Goal: Find specific page/section: Find specific page/section

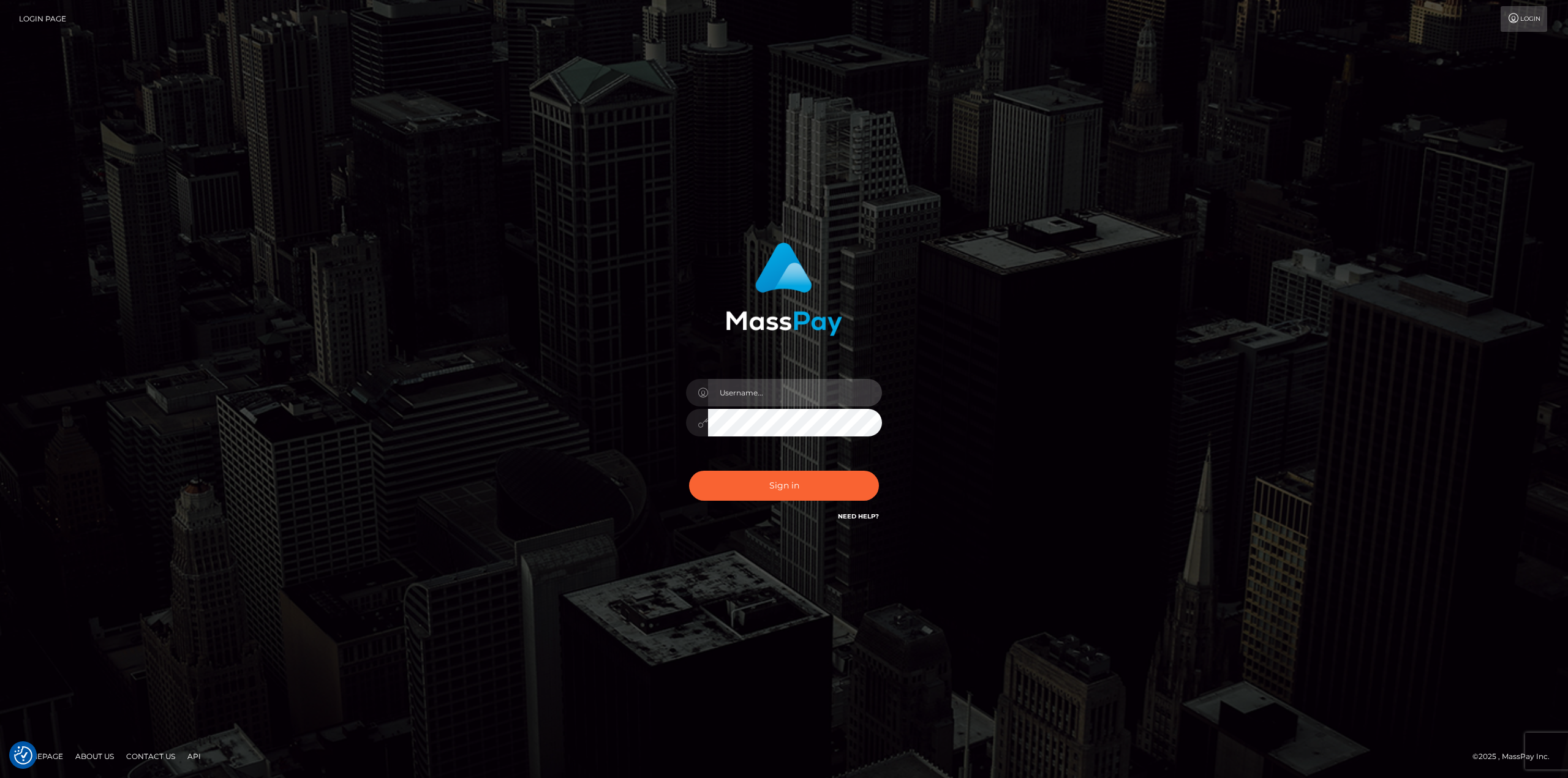
click at [748, 394] on input "text" at bounding box center [794, 393] width 174 height 27
type input "Ahmed"
click at [689, 471] on button "Sign in" at bounding box center [784, 485] width 190 height 30
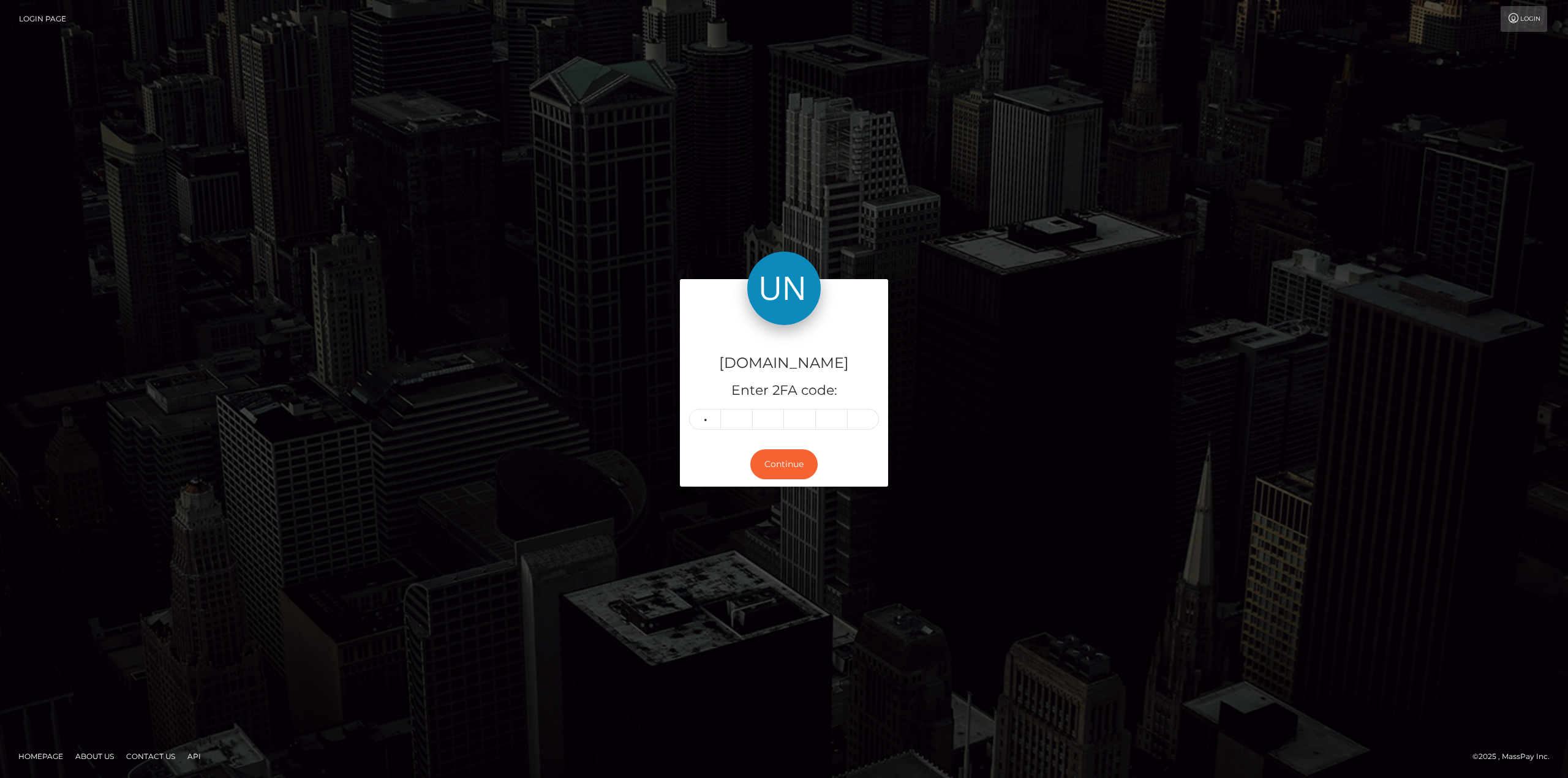
type input "8"
type input "1"
type input "0"
type input "3"
type input "1"
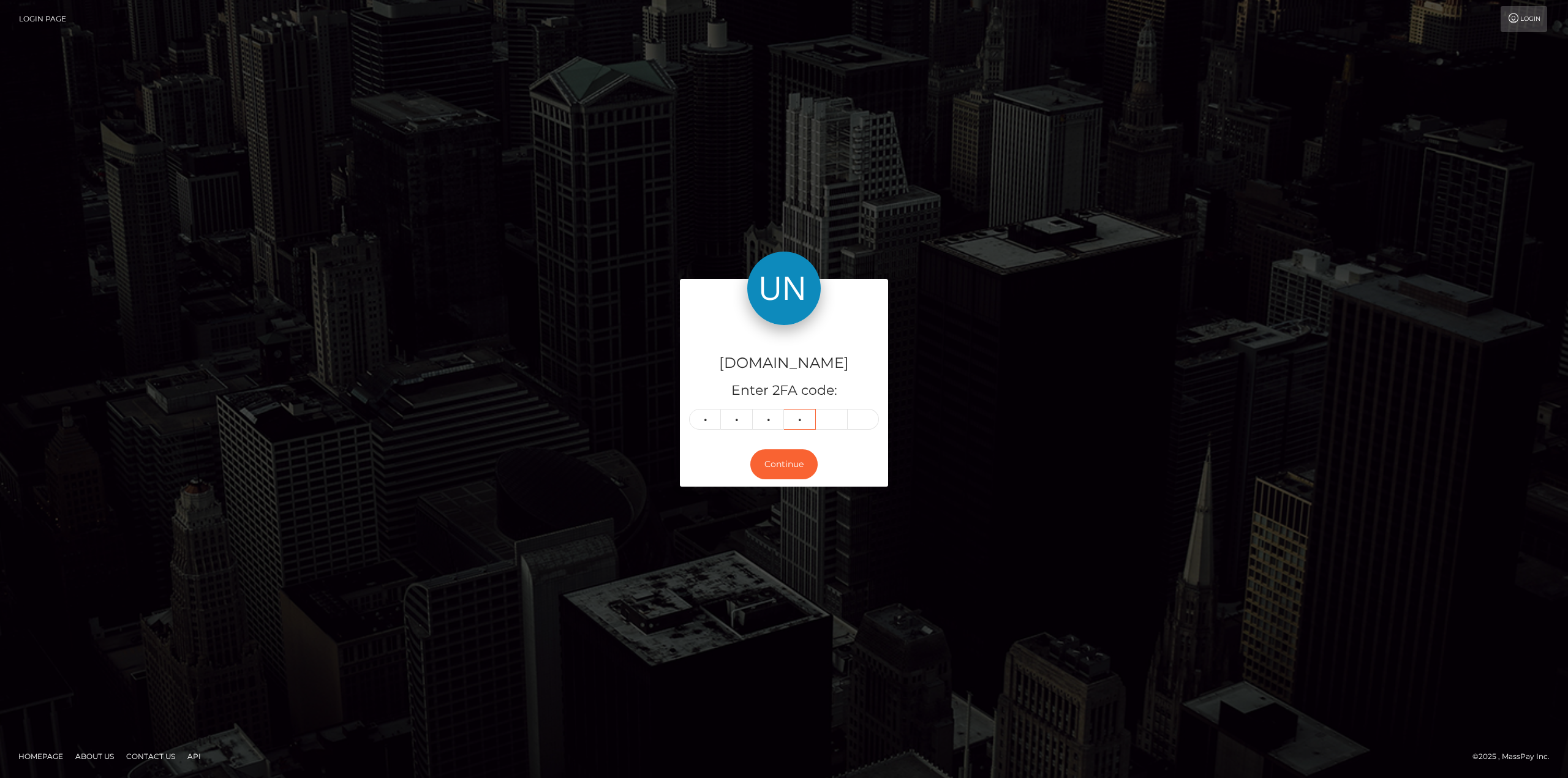
type input "8"
type input "3"
type input "9"
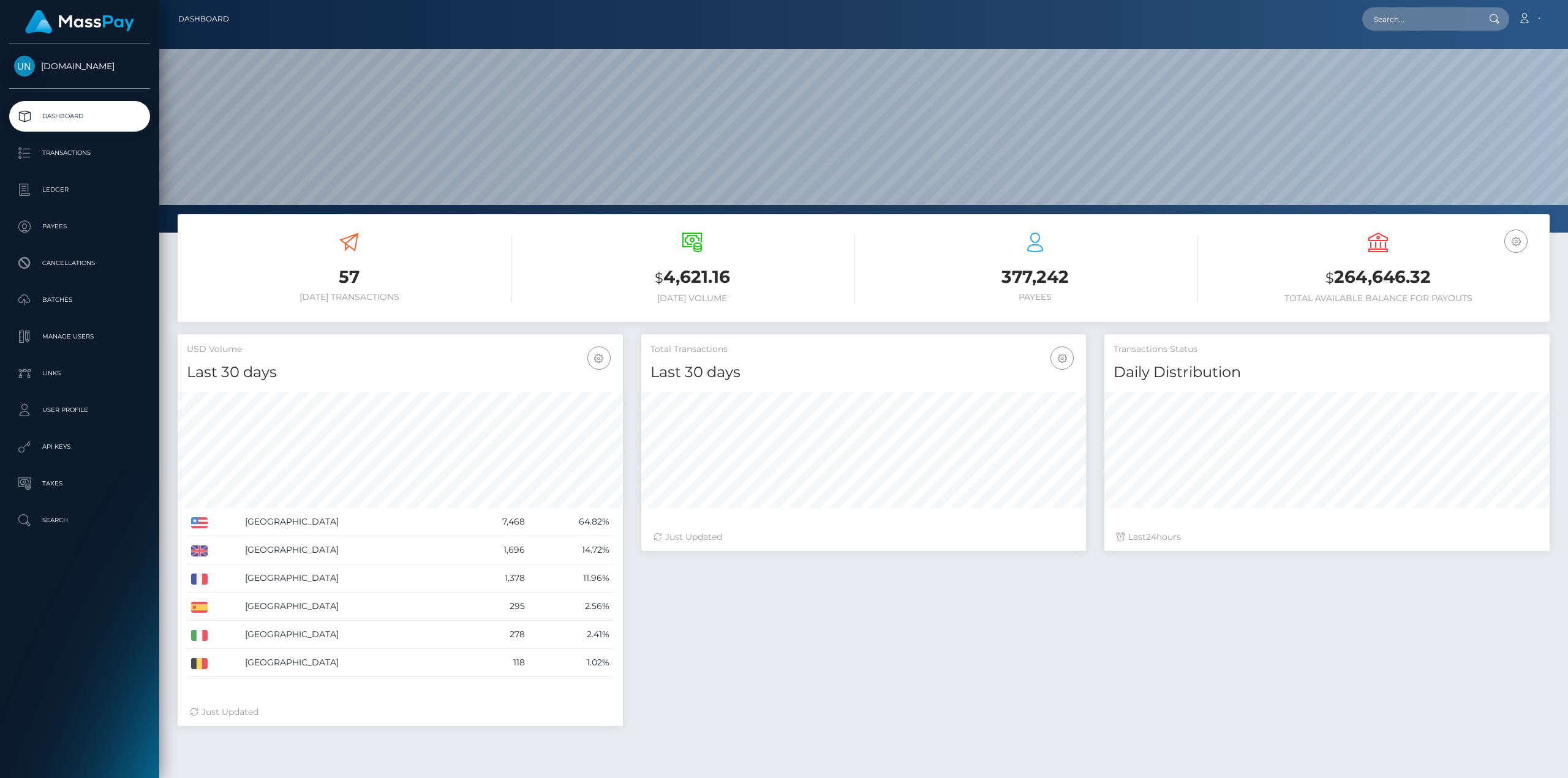
scroll to position [217, 445]
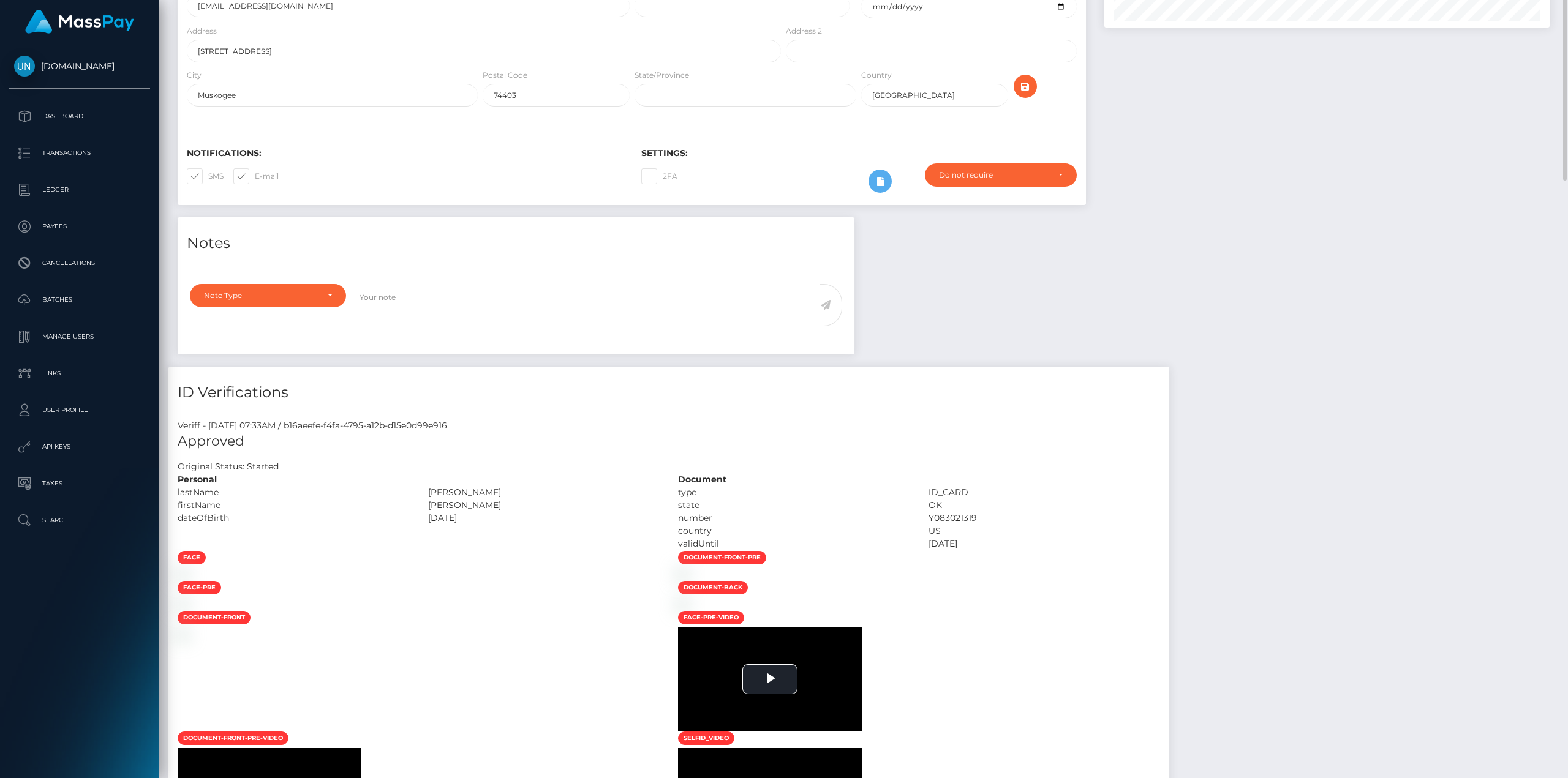
scroll to position [490, 0]
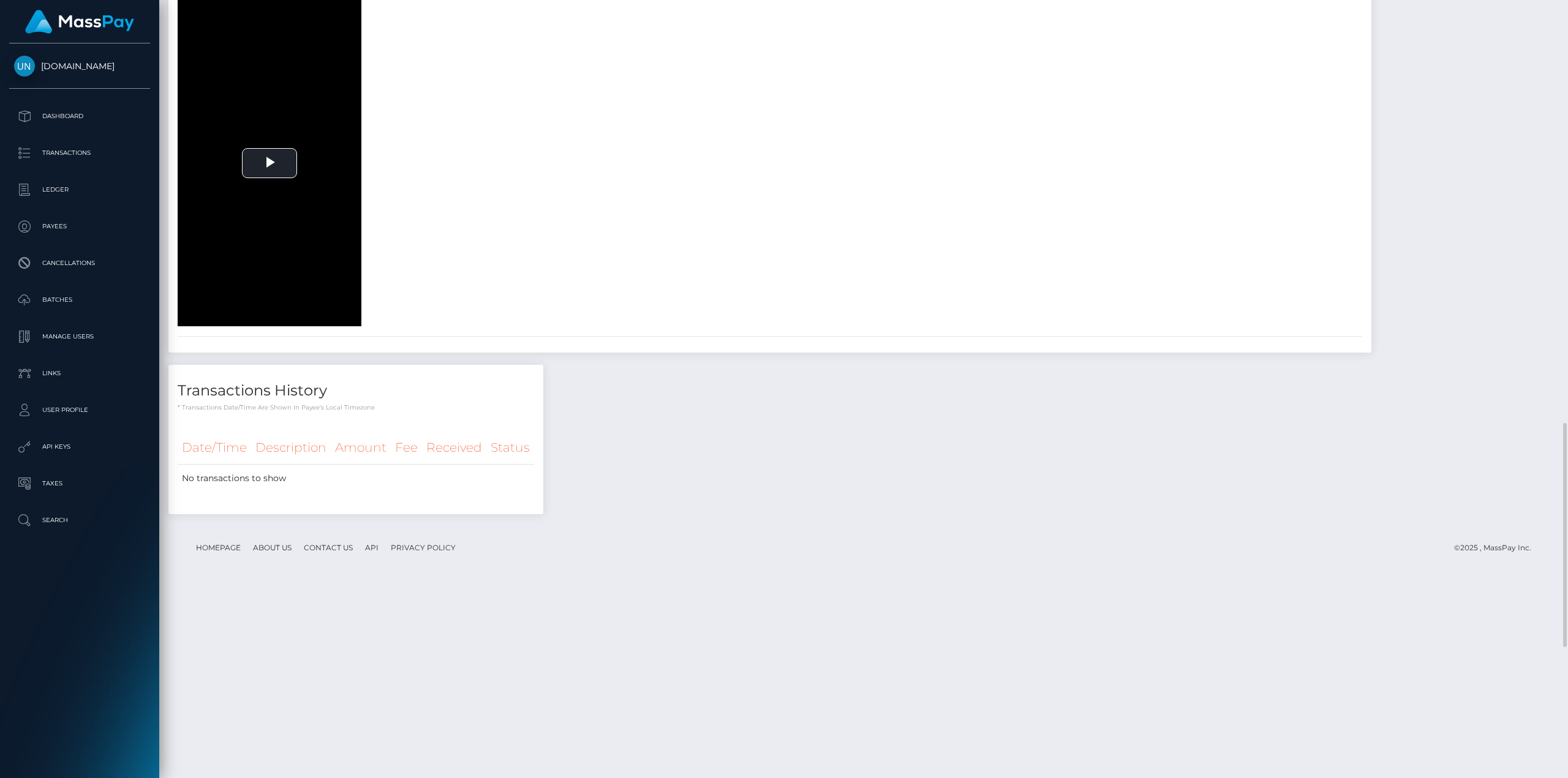
scroll to position [1042, 0]
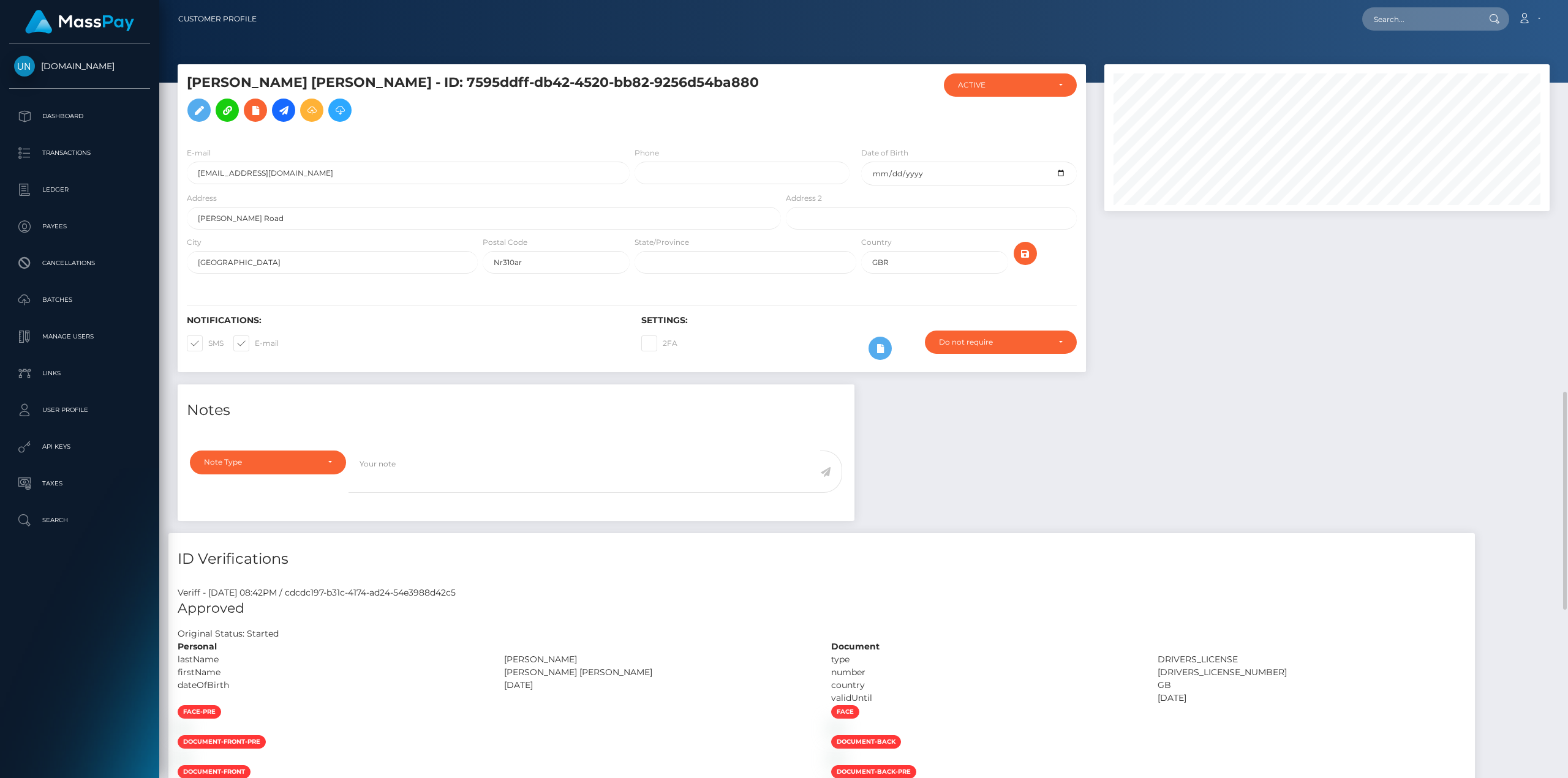
scroll to position [147, 445]
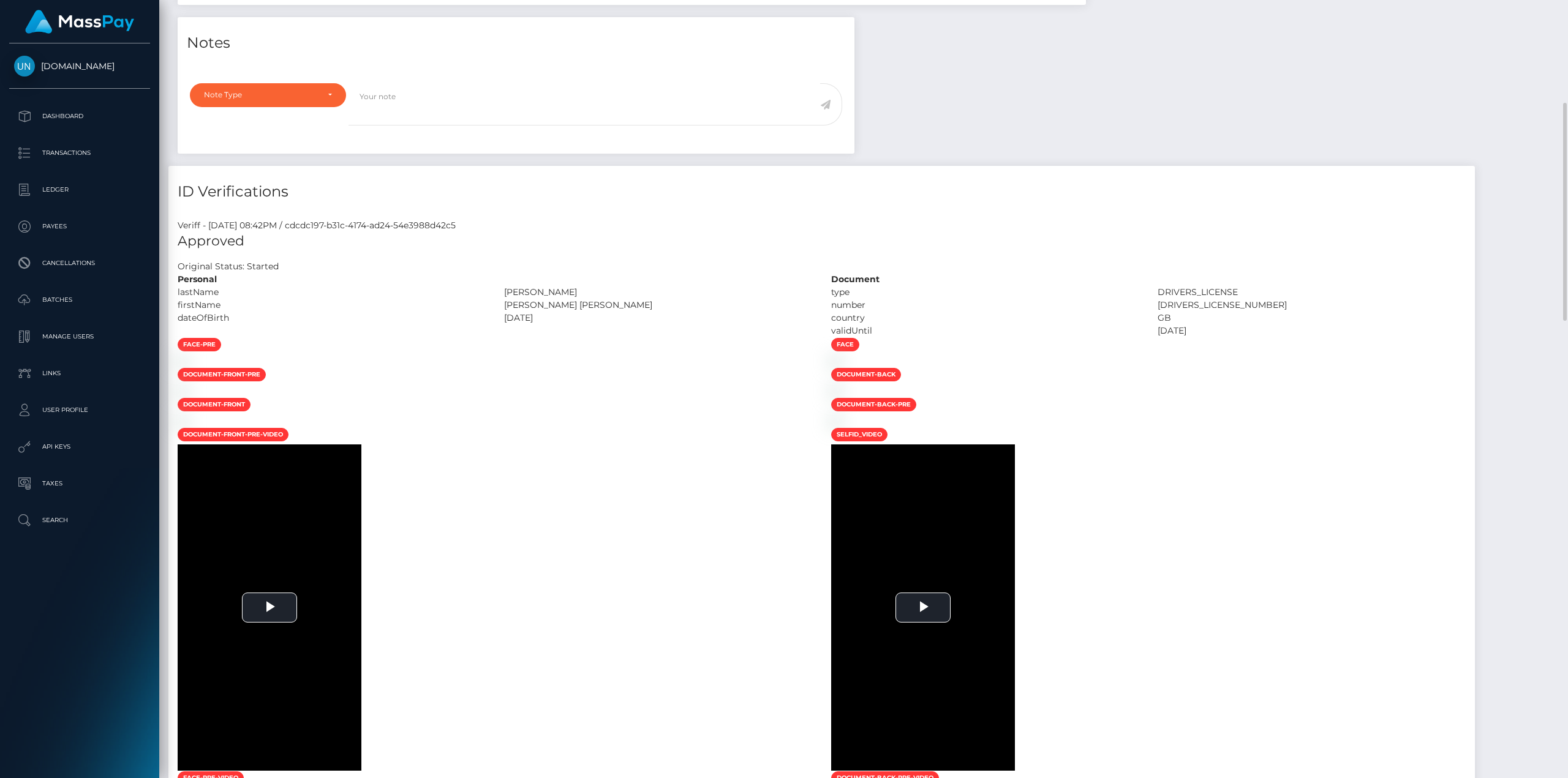
drag, startPoint x: 390, startPoint y: 50, endPoint x: 460, endPoint y: 67, distance: 72.0
